Goal: Task Accomplishment & Management: Manage account settings

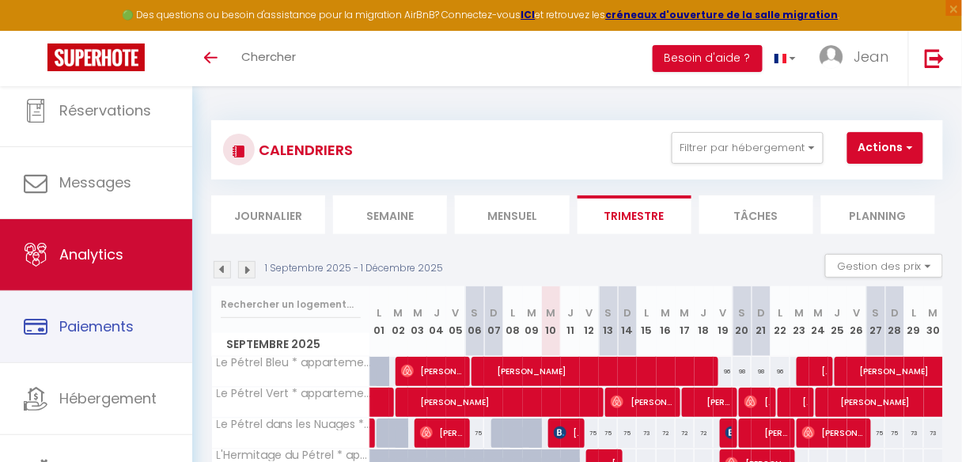
scroll to position [94, 0]
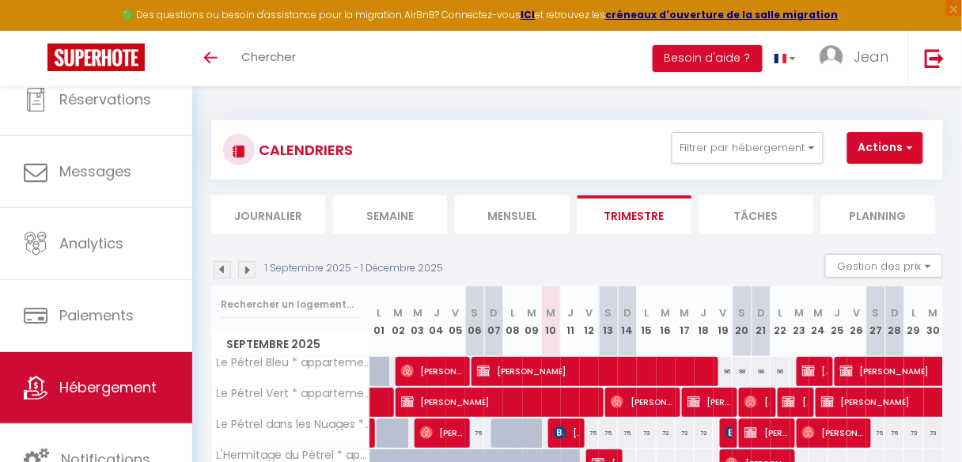
click at [77, 389] on span "Hébergement" at bounding box center [107, 387] width 97 height 20
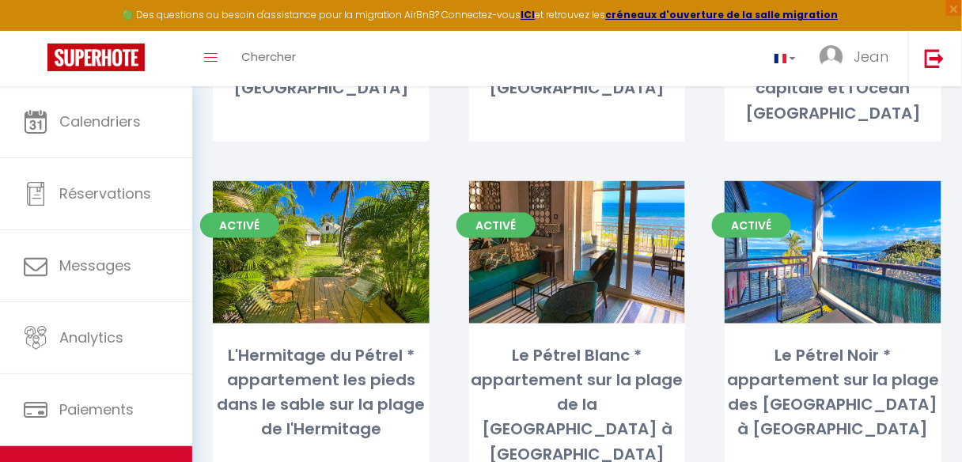
scroll to position [380, 0]
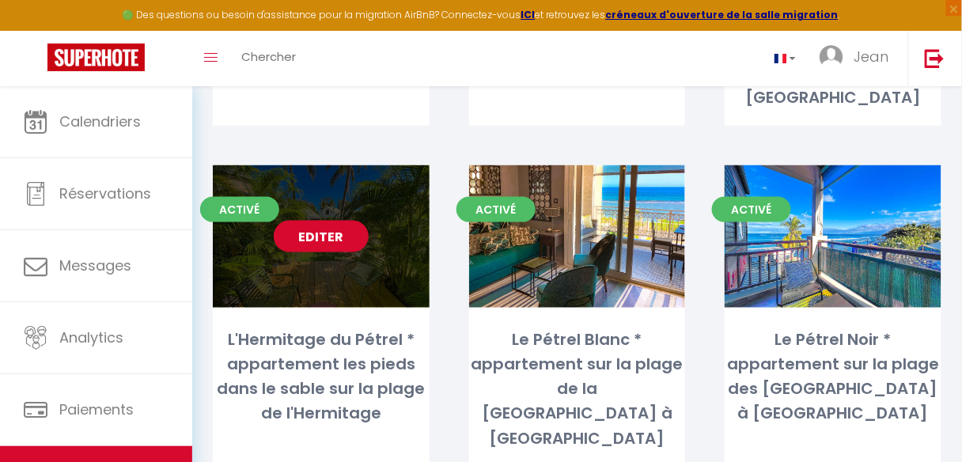
click at [312, 221] on link "Editer" at bounding box center [321, 237] width 95 height 32
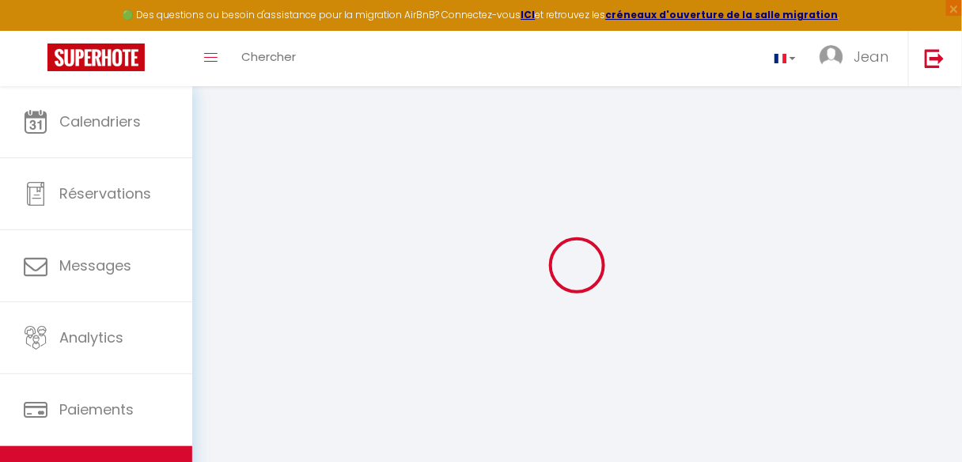
select select "12213-1504287768205912621"
select select "+ 25 %"
select select "+ 30 %"
select select "+ 20 %"
select select
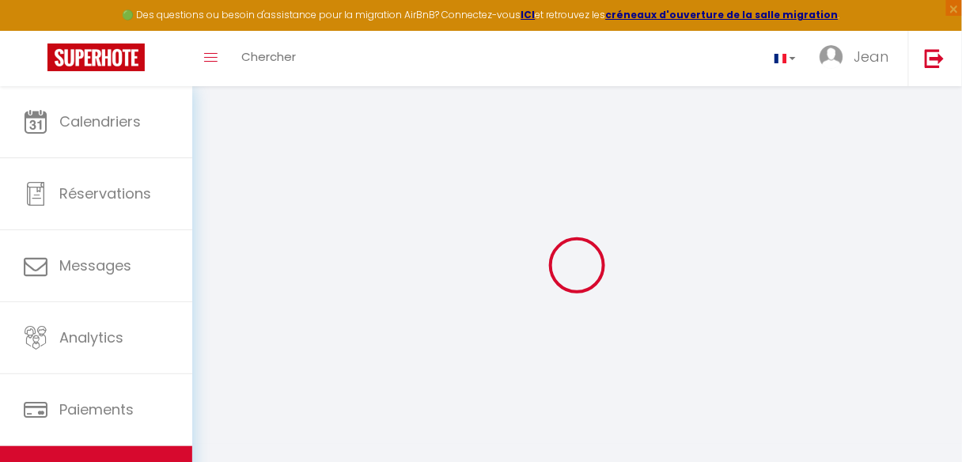
checkbox input "false"
checkbox input "true"
select select
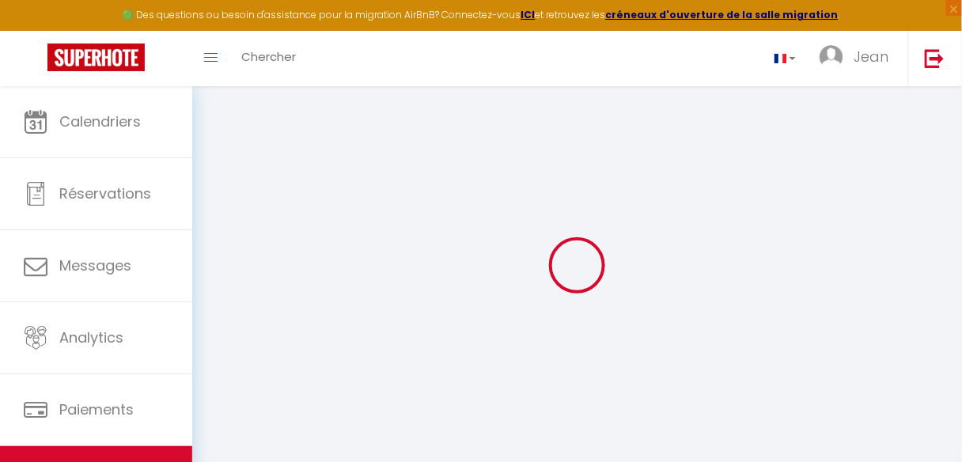
select select
select select "-1"
select select "EUR"
select select "12213"
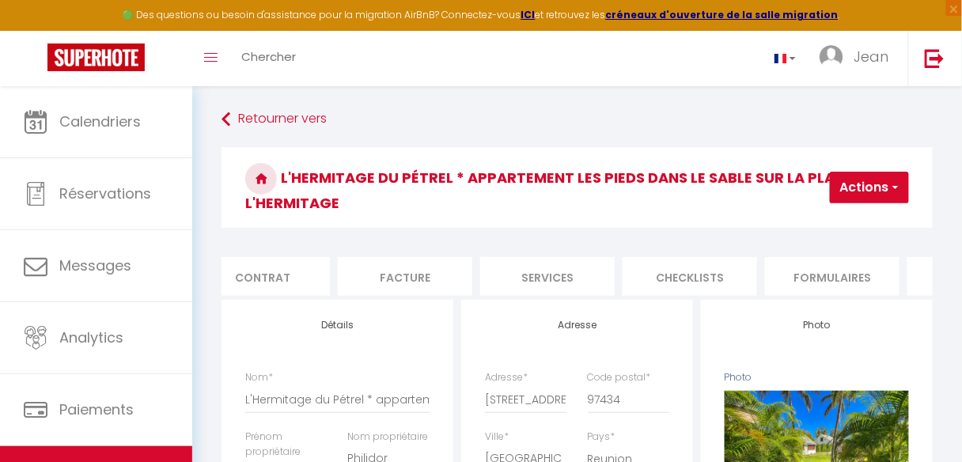
scroll to position [0, 315]
click at [702, 278] on li "Formulaires" at bounding box center [686, 276] width 134 height 39
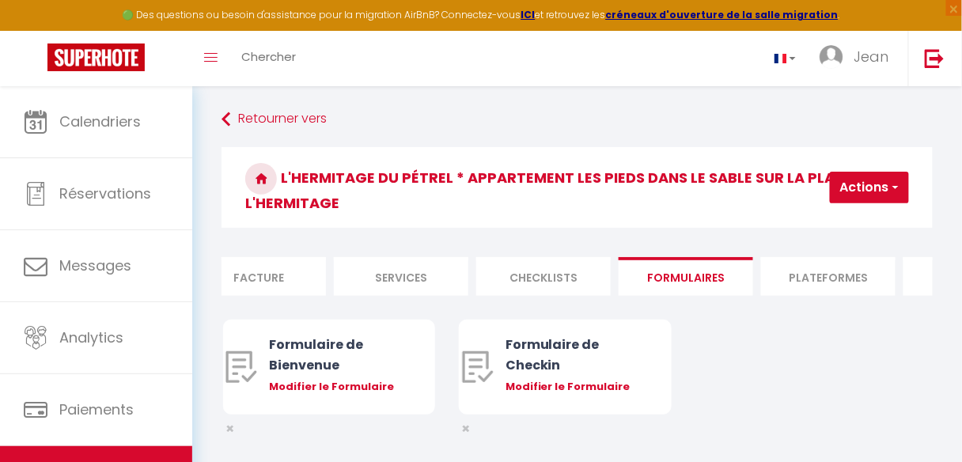
scroll to position [0, 420]
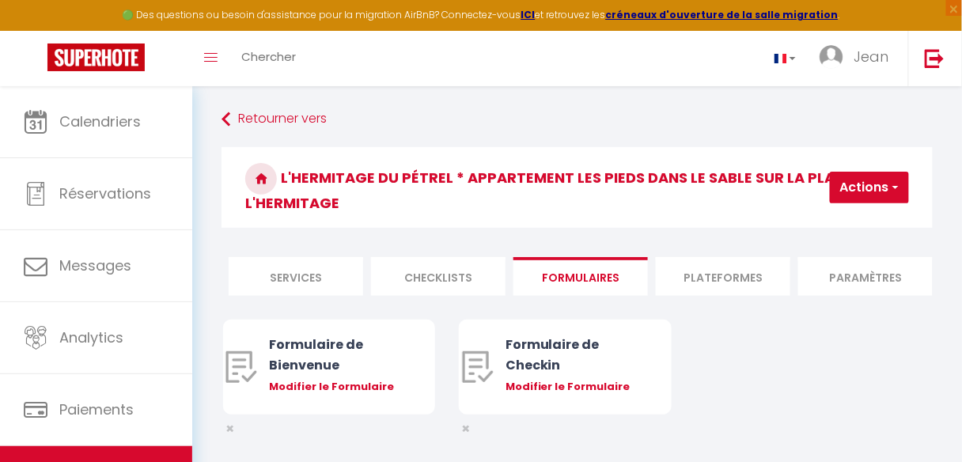
click at [723, 277] on li "Plateformes" at bounding box center [723, 276] width 134 height 39
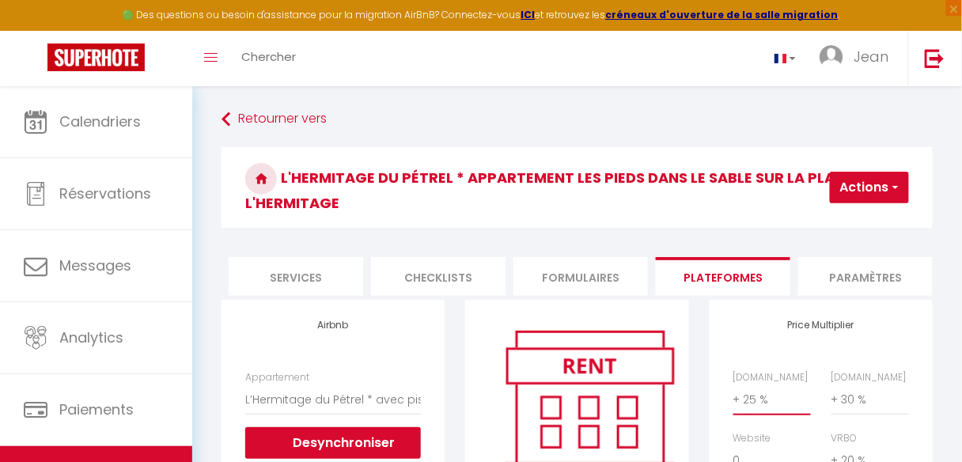
click at [752, 414] on select "0 + 1 % + 2 % + 3 % + 4 % + 5 % + 6 % + 7 % + 8 % + 9 %" at bounding box center [772, 400] width 78 height 30
click at [756, 407] on select "0 + 1 % + 2 % + 3 % + 4 % + 5 % + 6 % + 7 % + 8 % + 9 %" at bounding box center [772, 400] width 78 height 30
select select "+ 23 %"
click at [733, 394] on select "0 + 1 % + 2 % + 3 % + 4 % + 5 % + 6 % + 7 % + 8 % + 9 %" at bounding box center [772, 400] width 78 height 30
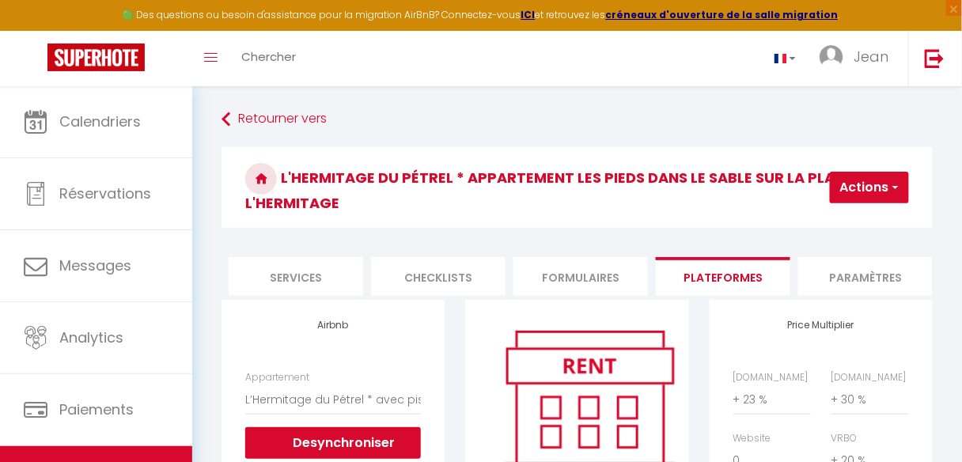
click at [856, 184] on button "Actions" at bounding box center [869, 188] width 79 height 32
click at [846, 221] on link "Enregistrer" at bounding box center [845, 222] width 125 height 21
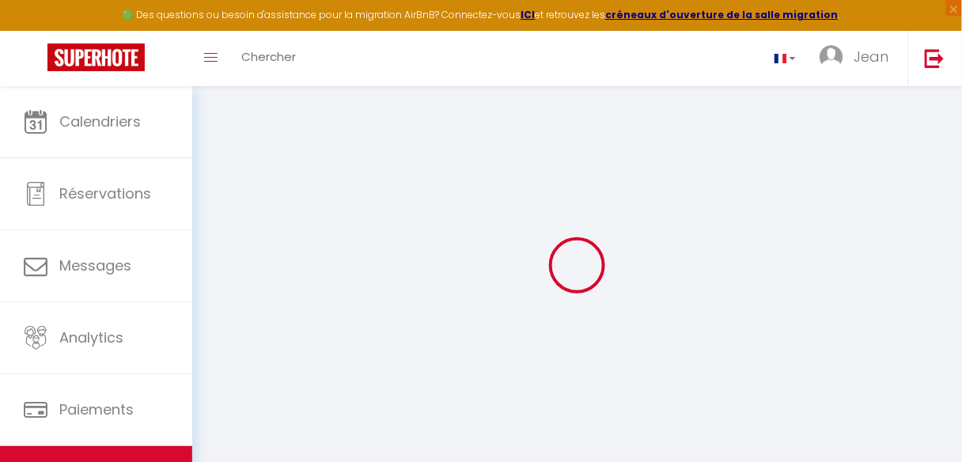
select select "-1"
select select "EUR"
select select "12213"
